Goal: Task Accomplishment & Management: Complete application form

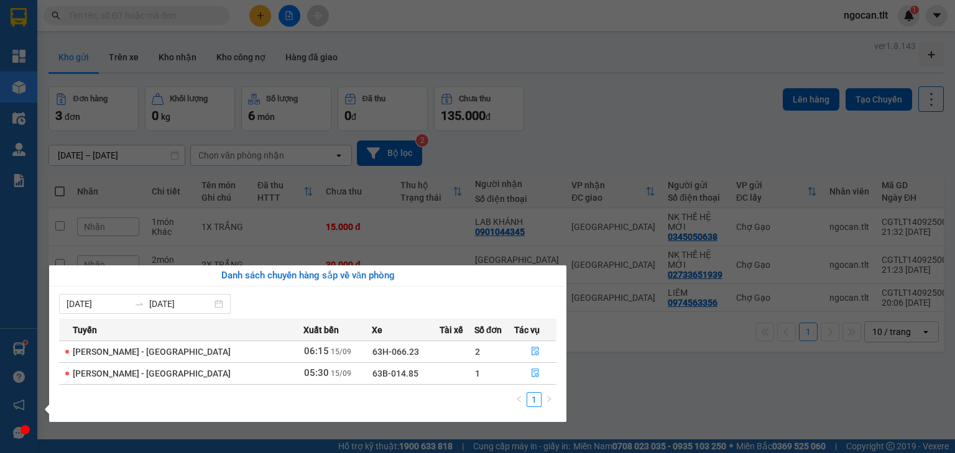
click at [255, 22] on section "Kết quả tìm kiếm ( 0 ) Bộ lọc Gửi 3 ngày gần nhất No Data ngocan.tlt 1 Tổng Qua…" at bounding box center [477, 226] width 955 height 453
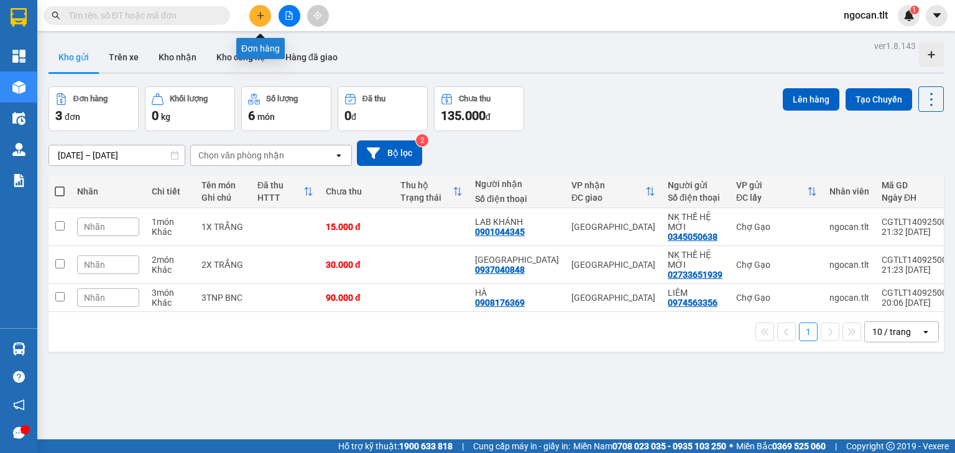
click at [256, 20] on button at bounding box center [260, 16] width 22 height 22
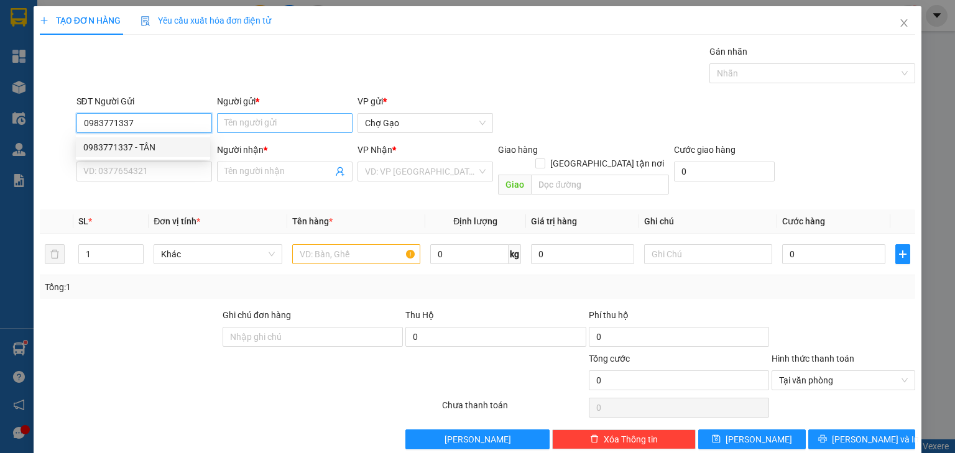
drag, startPoint x: 162, startPoint y: 146, endPoint x: 244, endPoint y: 119, distance: 86.5
click at [162, 146] on div "0983771337 - TÂN" at bounding box center [142, 148] width 119 height 14
type input "0983771337"
click at [244, 118] on input "Người gửi *" at bounding box center [285, 123] width 136 height 20
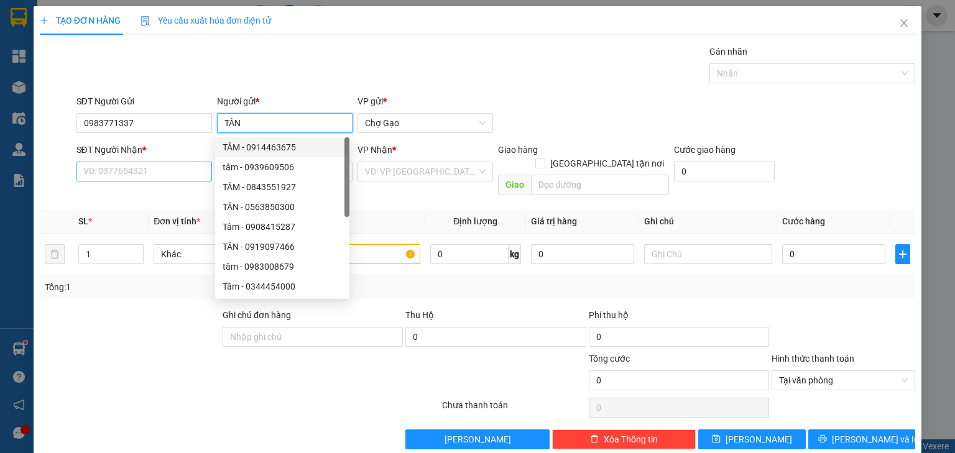
type input "TÂN"
click at [124, 164] on input "SĐT Người Nhận *" at bounding box center [144, 172] width 136 height 20
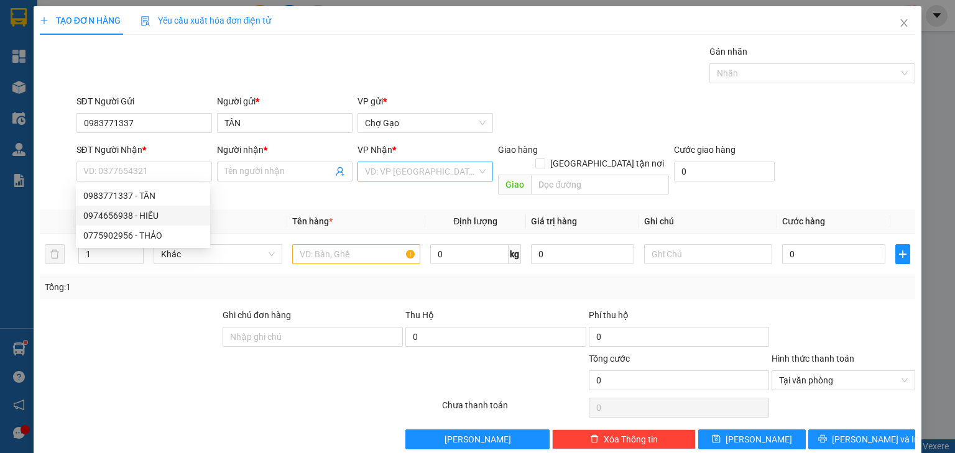
click at [366, 177] on input "search" at bounding box center [421, 171] width 112 height 19
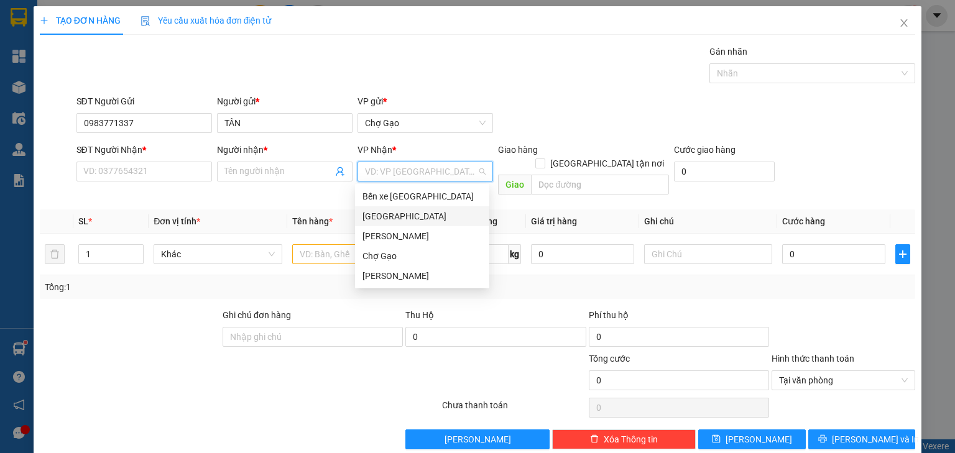
drag, startPoint x: 374, startPoint y: 222, endPoint x: 338, endPoint y: 238, distance: 39.3
click at [374, 223] on div "[GEOGRAPHIC_DATA]" at bounding box center [422, 217] width 119 height 14
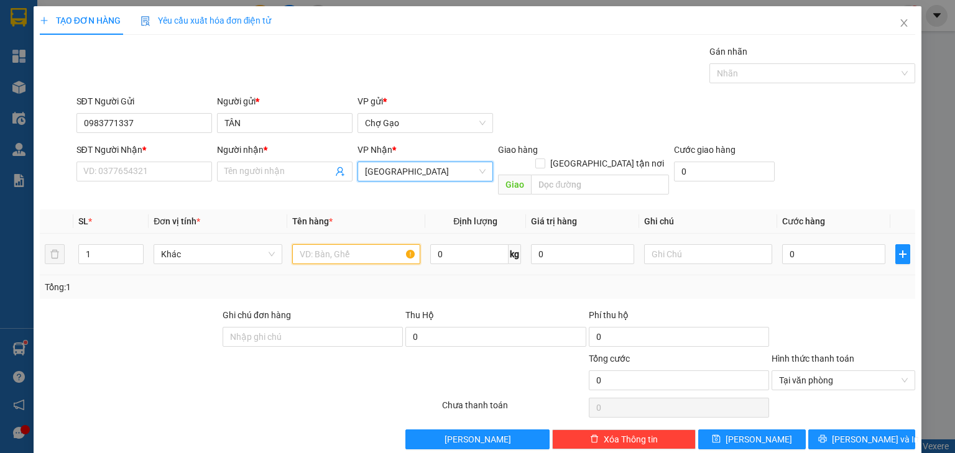
click at [336, 244] on input "text" at bounding box center [356, 254] width 128 height 20
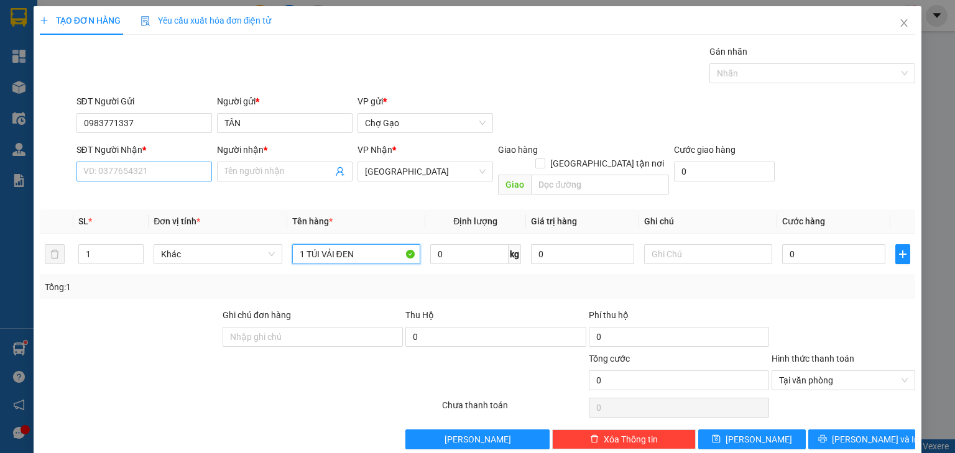
type input "1 TÚI VẢI ĐEN"
click at [137, 168] on input "SĐT Người Nhận *" at bounding box center [144, 172] width 136 height 20
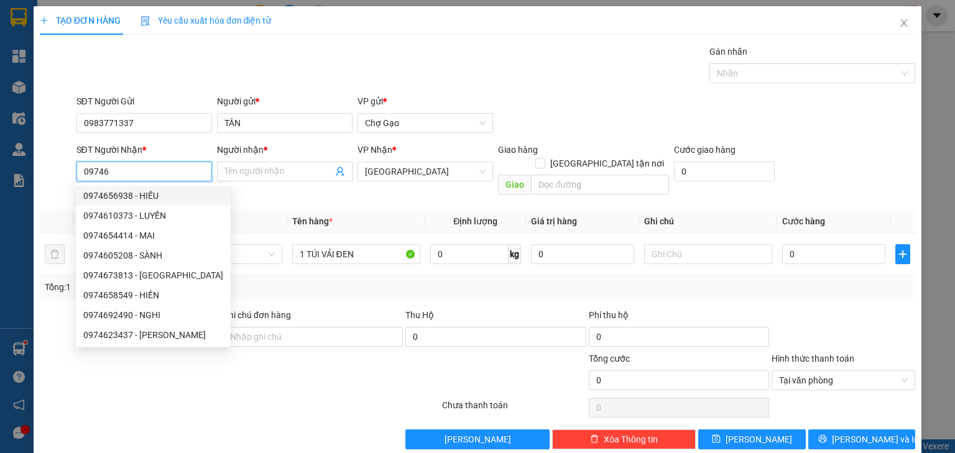
click at [134, 202] on div "0974656938 - HIẾU" at bounding box center [153, 196] width 155 height 20
type input "0974656938"
type input "HIẾU"
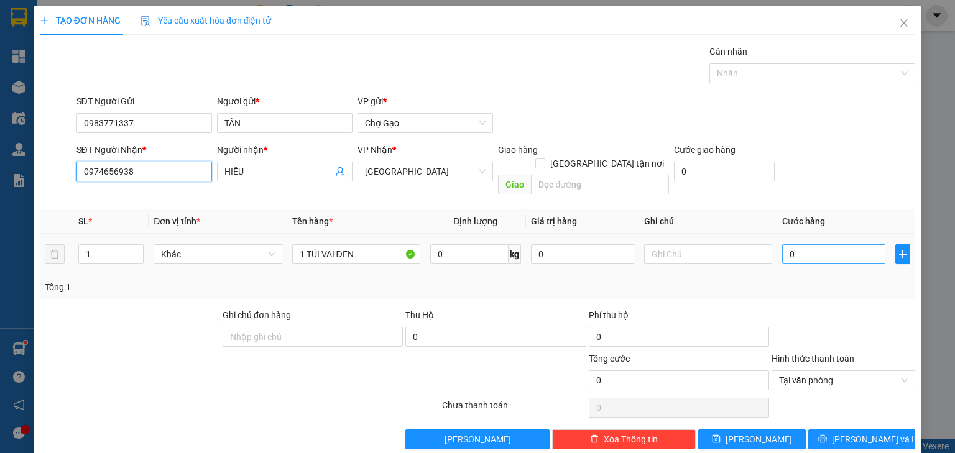
type input "0974656938"
click at [802, 244] on input "0" at bounding box center [833, 254] width 103 height 20
type input "3"
type input "30"
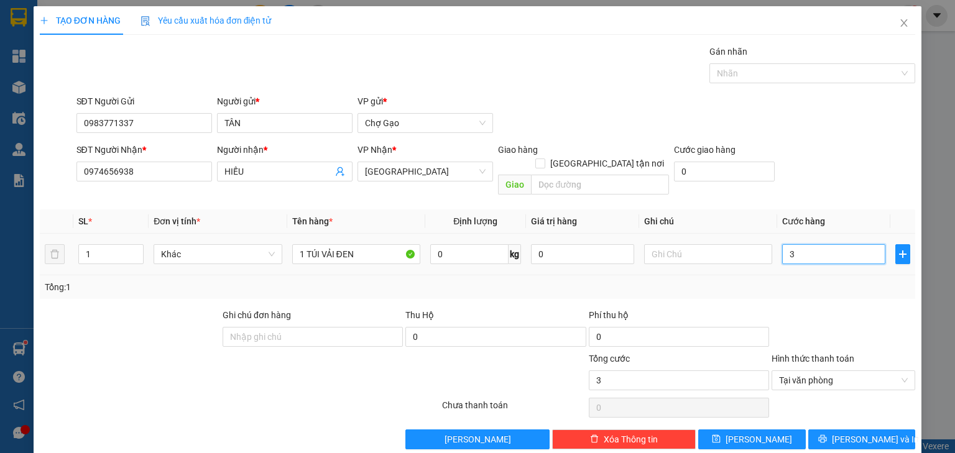
type input "30"
type input "30.000"
click at [826, 413] on div "Transit Pickup Surcharge Ids Transit Deliver Surcharge Ids Transit Deliver Surc…" at bounding box center [478, 247] width 876 height 405
click at [854, 440] on div "TẠO ĐƠN HÀNG Yêu cầu xuất hóa đơn điện tử Transit Pickup Surcharge Ids Transit …" at bounding box center [478, 232] width 888 height 453
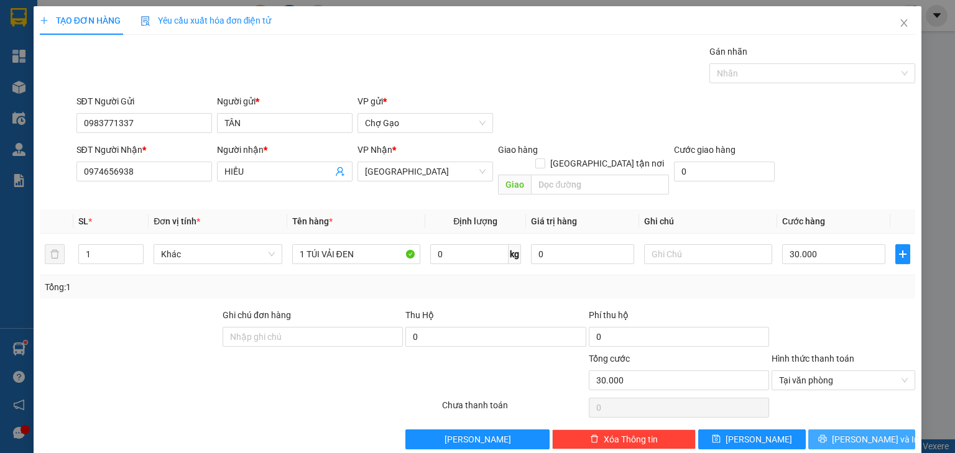
click at [857, 430] on button "[PERSON_NAME] và In" at bounding box center [862, 440] width 108 height 20
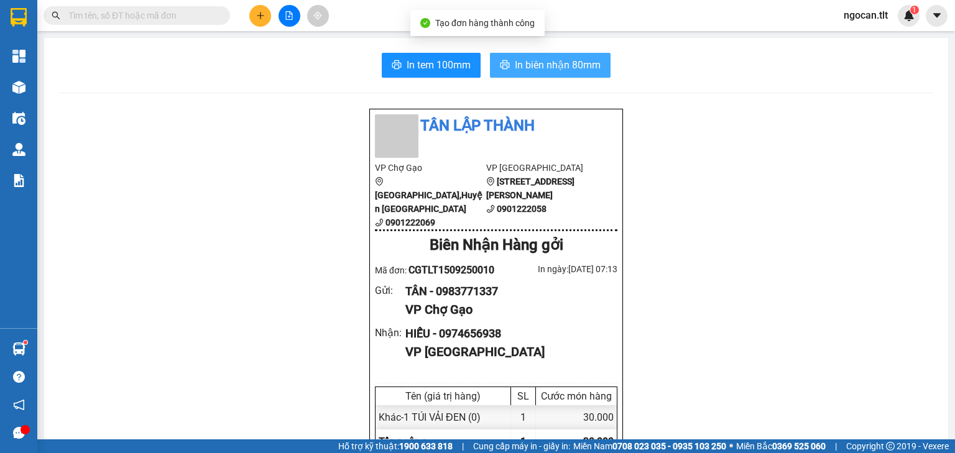
click at [547, 68] on span "In biên nhận 80mm" at bounding box center [558, 65] width 86 height 16
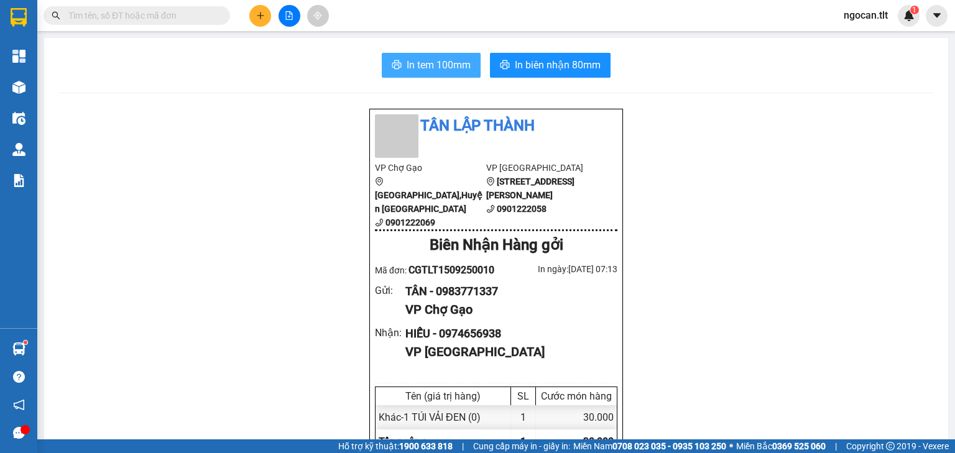
click at [441, 60] on span "In tem 100mm" at bounding box center [439, 65] width 64 height 16
click at [277, 22] on div at bounding box center [289, 16] width 93 height 22
click at [284, 21] on button at bounding box center [290, 16] width 22 height 22
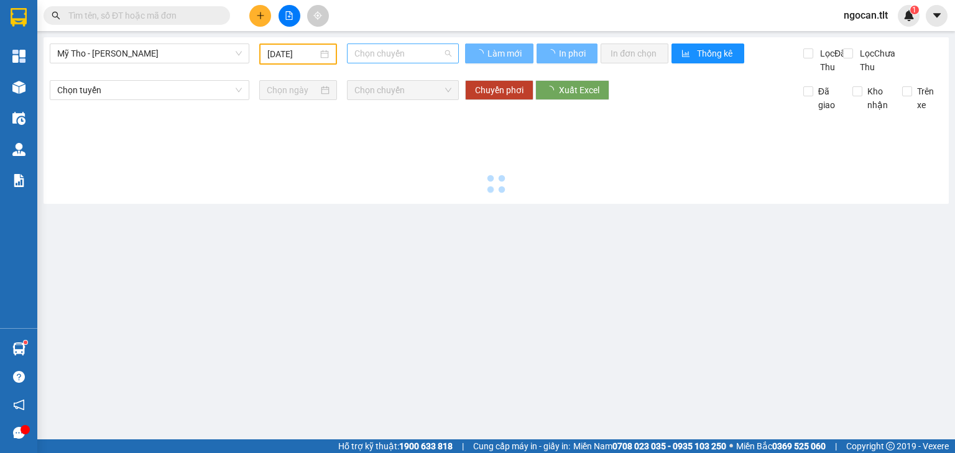
click at [433, 52] on span "Chọn chuyến" at bounding box center [403, 53] width 98 height 19
type input "[DATE]"
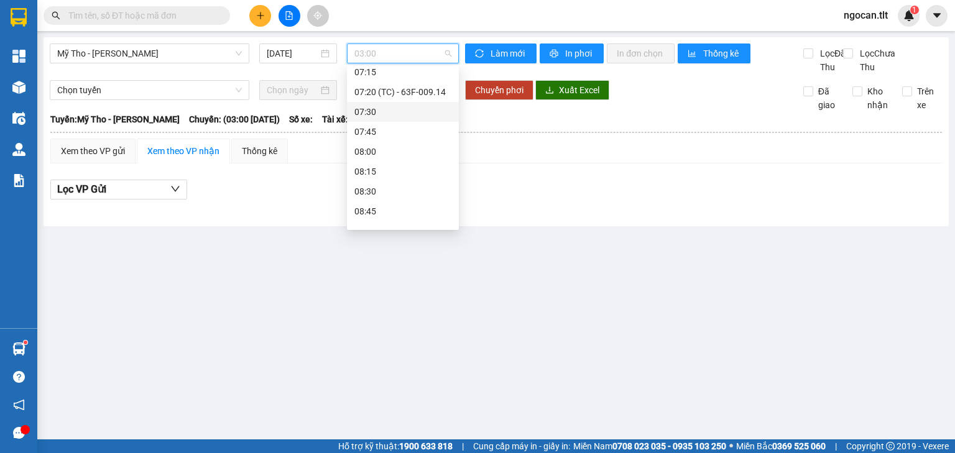
scroll to position [396, 0]
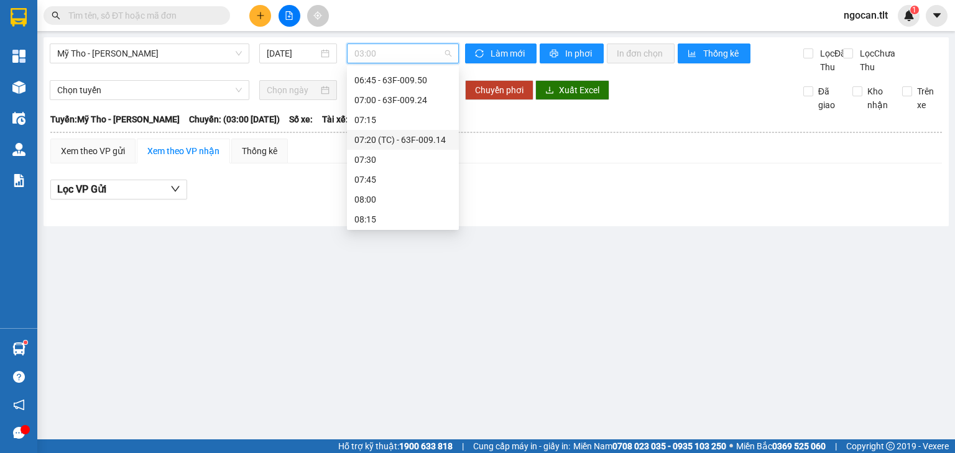
click at [439, 140] on div "07:20 (TC) - 63F-009.14" at bounding box center [402, 140] width 97 height 14
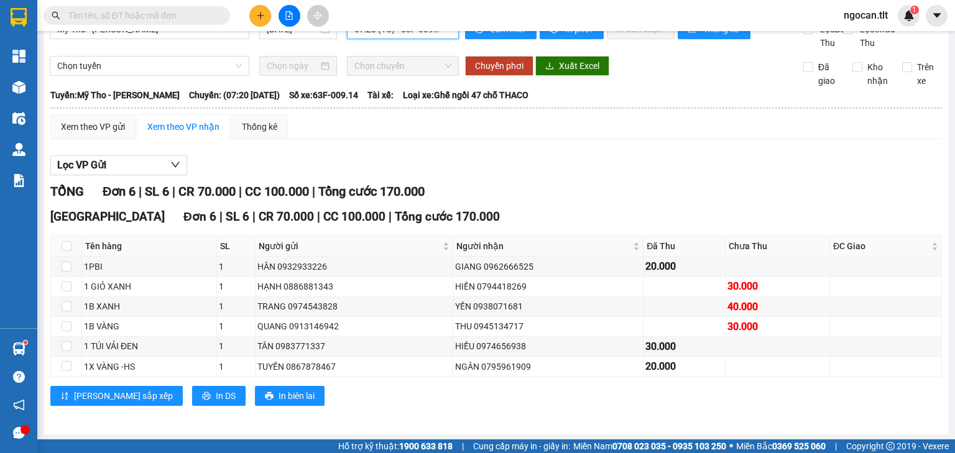
scroll to position [37, 0]
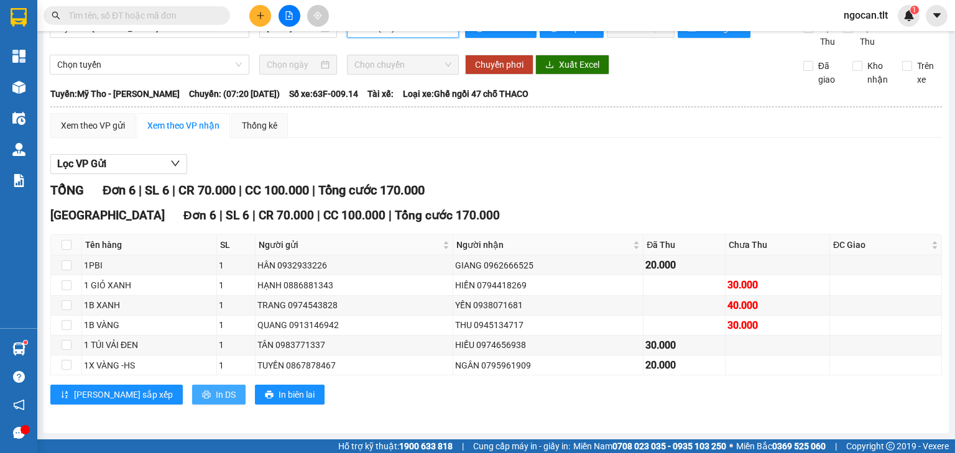
click at [216, 389] on span "In DS" at bounding box center [226, 395] width 20 height 14
click at [107, 123] on div "Xem theo VP gửi" at bounding box center [93, 126] width 64 height 14
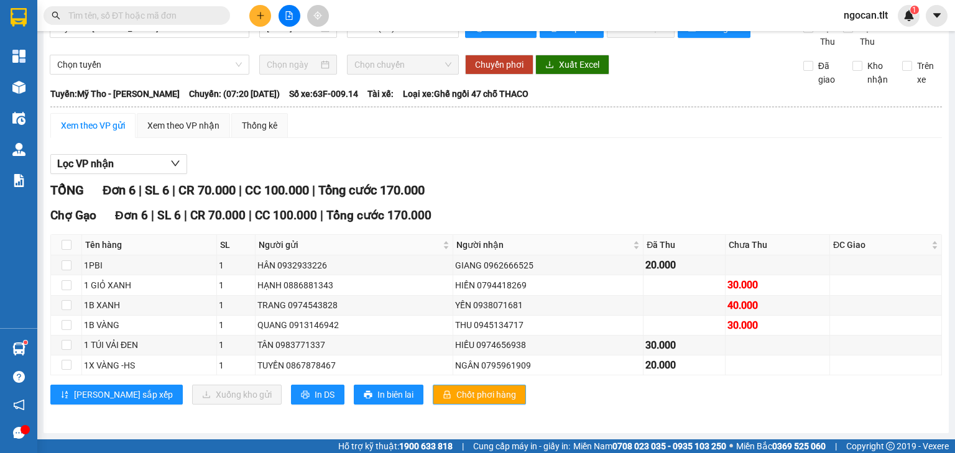
click at [456, 395] on span "Chốt phơi hàng" at bounding box center [486, 395] width 60 height 14
